Goal: Transaction & Acquisition: Purchase product/service

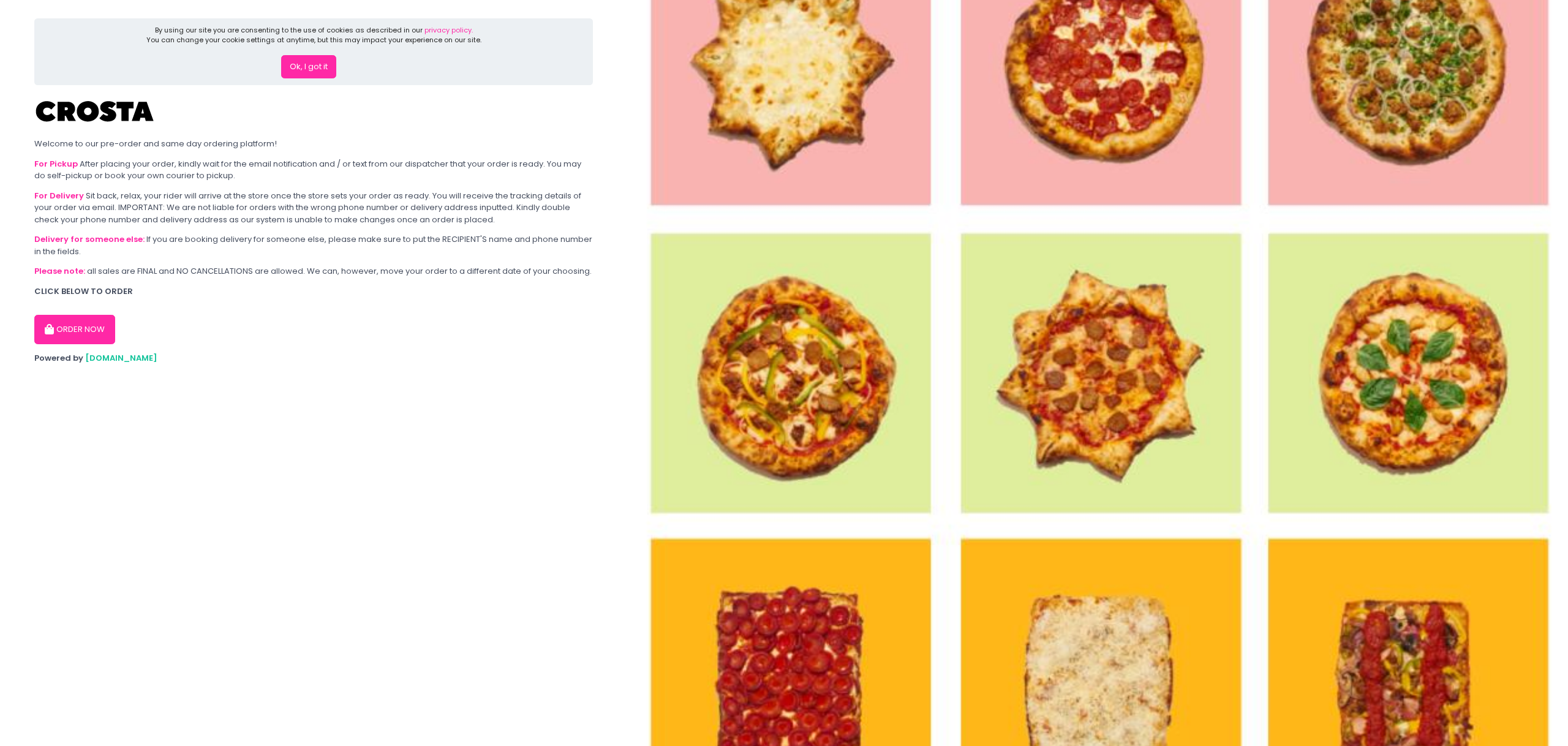
click at [20, 317] on section "By using our site you are consenting to the use of cookies as described in our …" at bounding box center [313, 373] width 627 height 746
click at [38, 321] on button "ORDER NOW" at bounding box center [75, 330] width 81 height 30
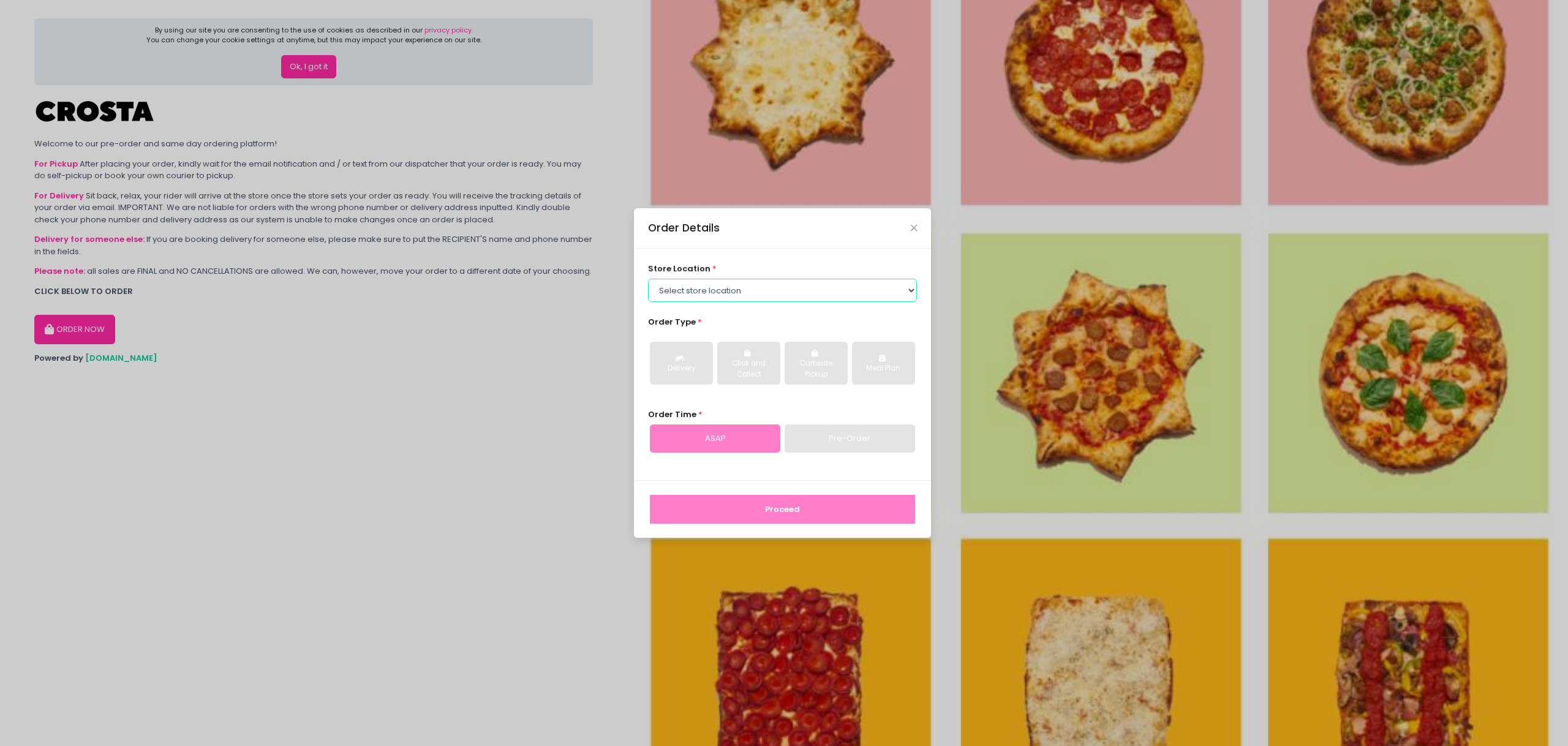
click at [727, 289] on select "Select store location [PERSON_NAME] Pizza - [PERSON_NAME] Pizza - [GEOGRAPHIC_D…" at bounding box center [782, 290] width 270 height 24
select select "5fabb2e53664a8677beaeb89"
click at [648, 278] on select "Select store location [PERSON_NAME] Pizza - [PERSON_NAME] Pizza - [GEOGRAPHIC_D…" at bounding box center [782, 290] width 270 height 24
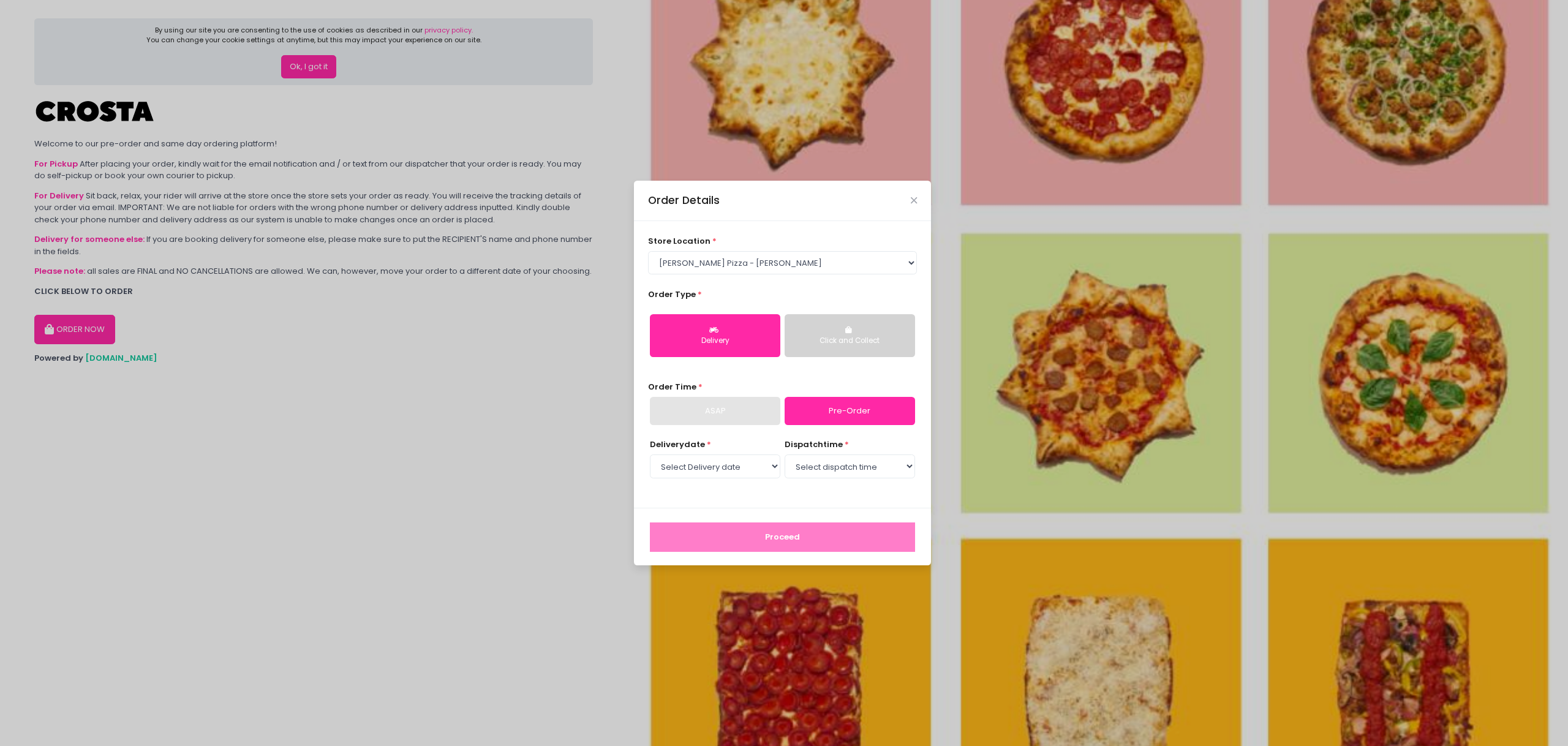
drag, startPoint x: 719, startPoint y: 423, endPoint x: 724, endPoint y: 415, distance: 9.4
click at [722, 418] on div "ASAP" at bounding box center [715, 410] width 130 height 29
click at [725, 415] on div "ASAP" at bounding box center [715, 410] width 130 height 29
click at [739, 468] on select "Select Delivery date [DATE] [DATE] [DATE] [DATE] [DATE] [DATE]" at bounding box center [715, 466] width 130 height 24
select select "[DATE]"
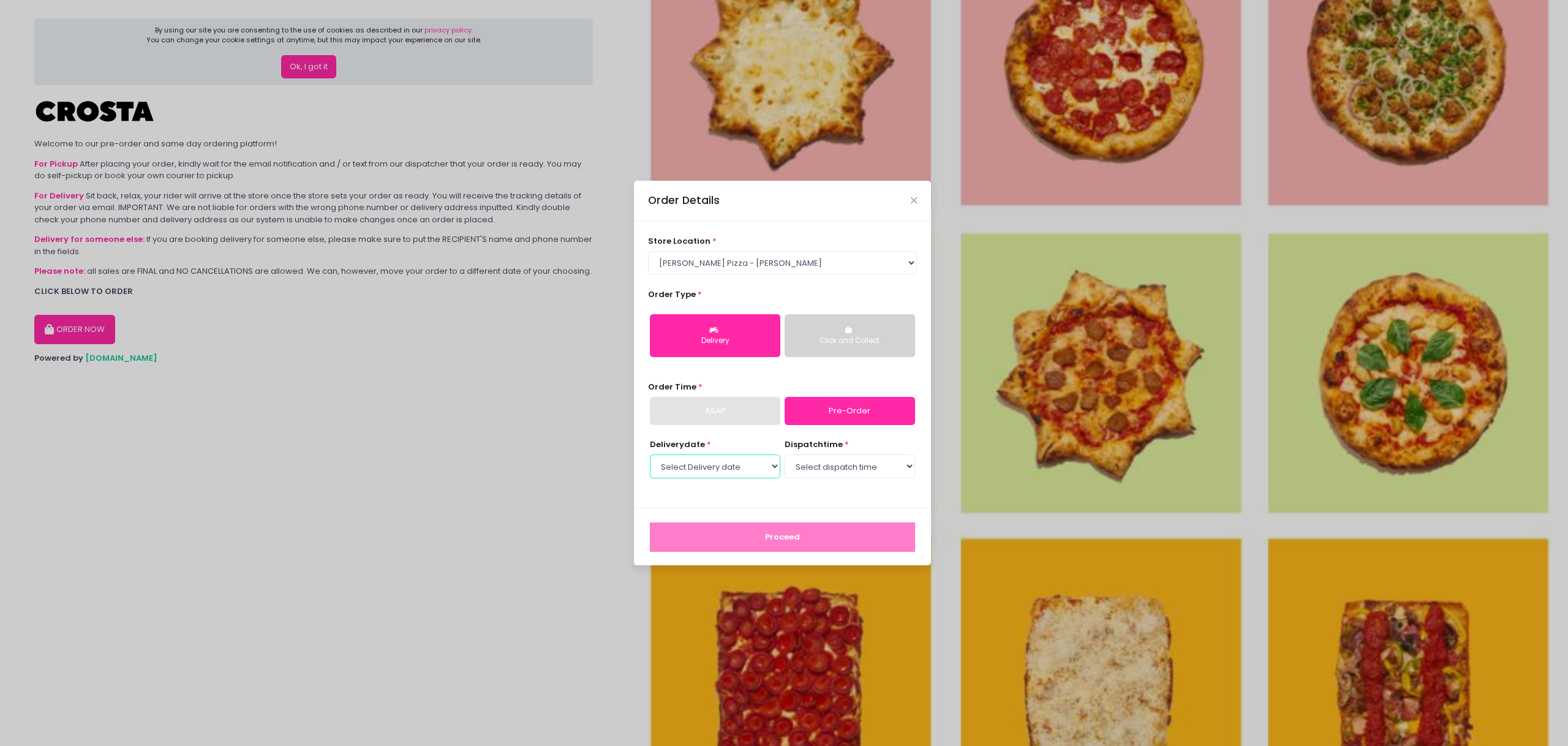
click at [650, 454] on select "Select Delivery date [DATE] [DATE] [DATE] [DATE] [DATE] [DATE]" at bounding box center [715, 466] width 130 height 24
select select "12:00"
click at [785, 454] on select "Select dispatch time 12:00 PM - 12:30 PM 12:30 PM - 01:00 PM 01:00 PM - 01:30 P…" at bounding box center [850, 466] width 130 height 24
click at [813, 527] on button "Proceed" at bounding box center [782, 537] width 266 height 30
